Goal: Task Accomplishment & Management: Manage account settings

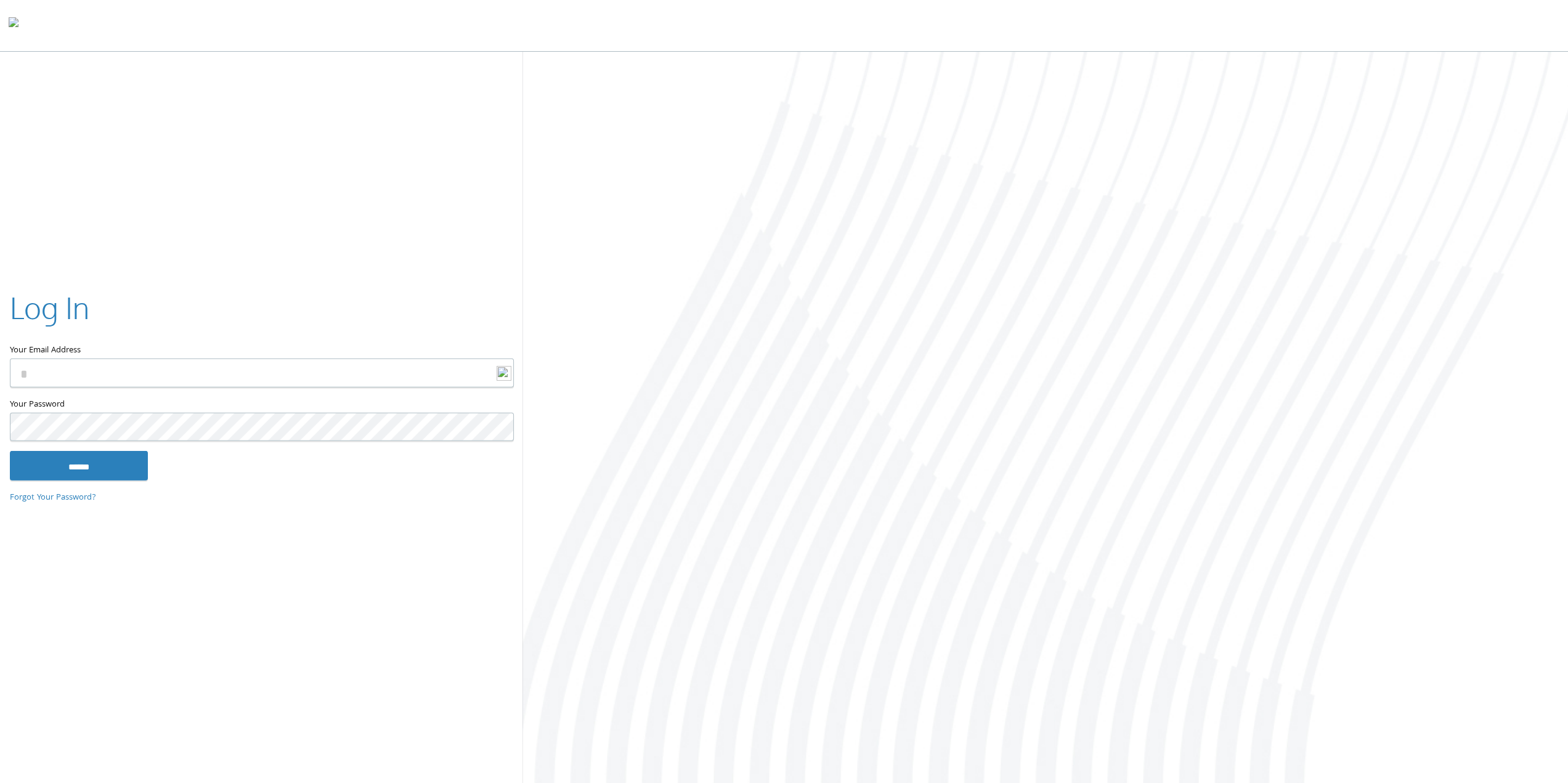
type input "**********"
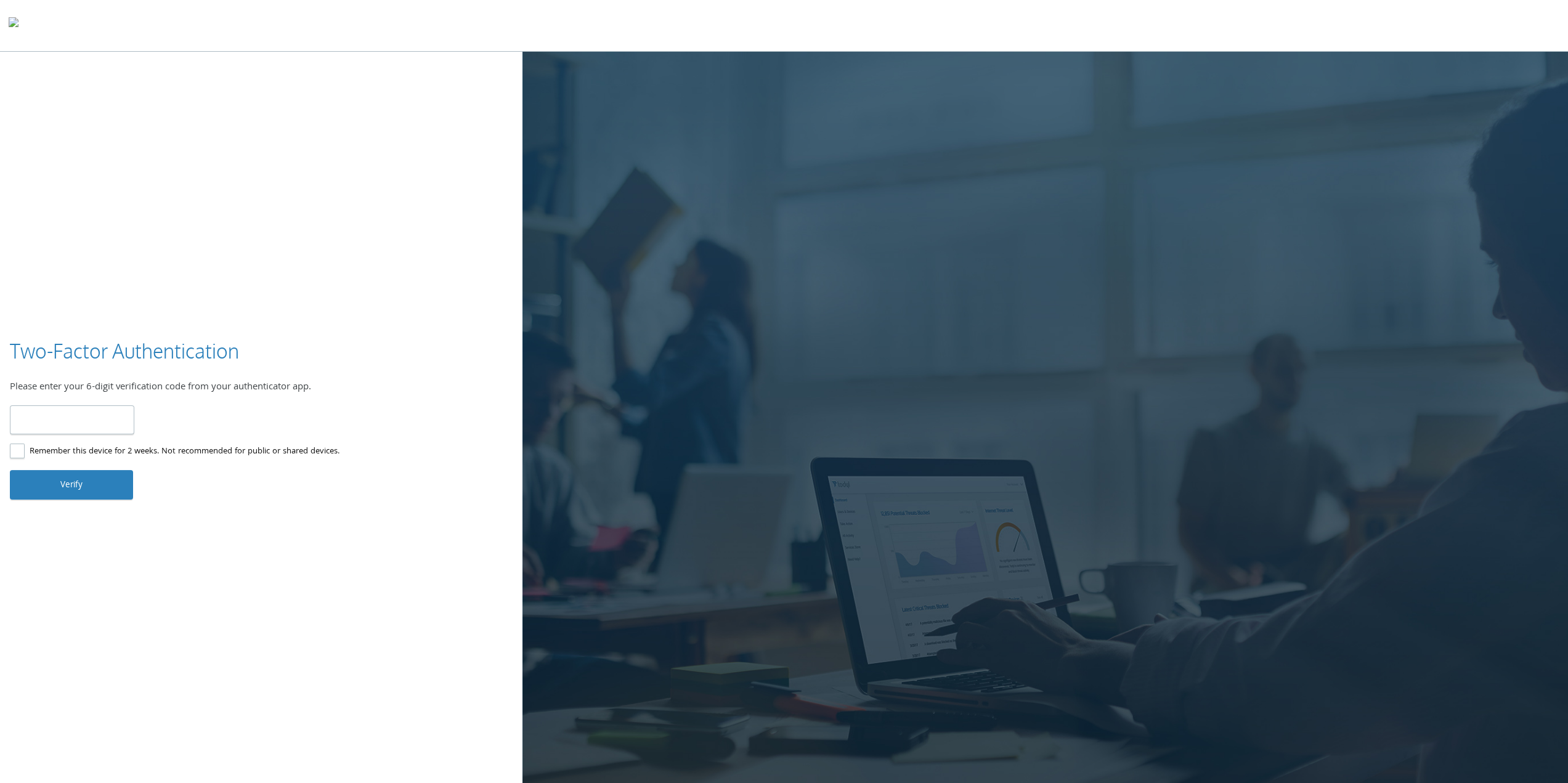
click at [33, 417] on input "number" at bounding box center [72, 420] width 124 height 29
type input "******"
